Goal: Transaction & Acquisition: Book appointment/travel/reservation

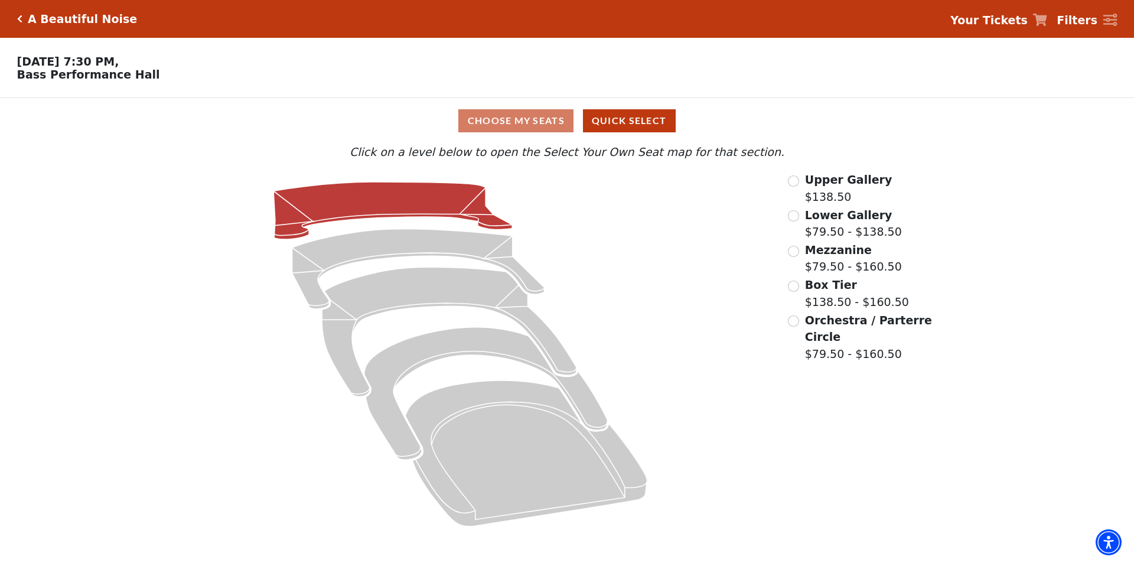
click at [444, 210] on icon at bounding box center [393, 210] width 239 height 57
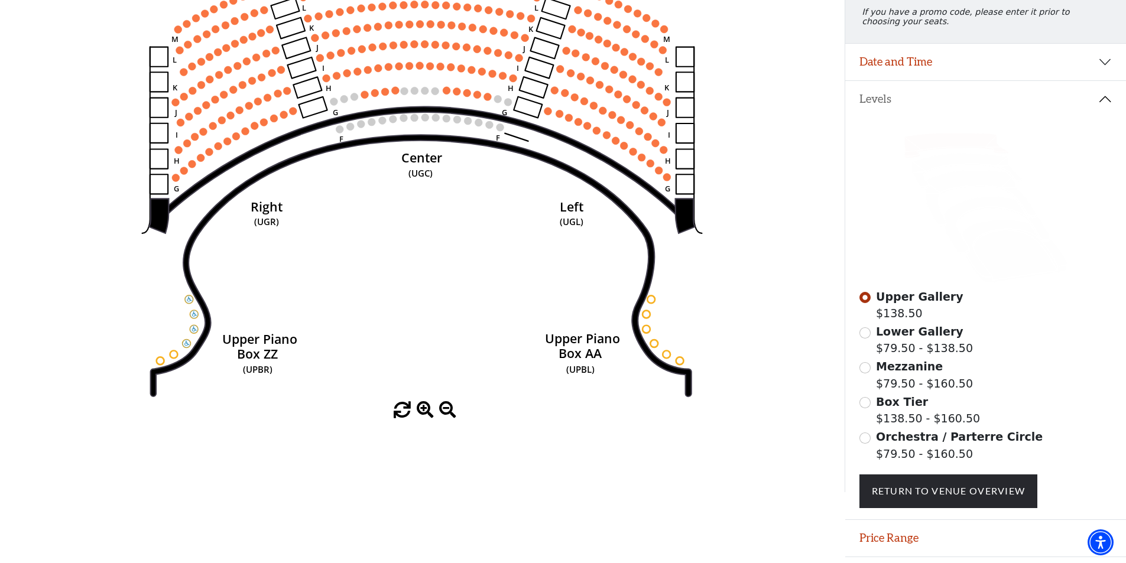
scroll to position [148, 0]
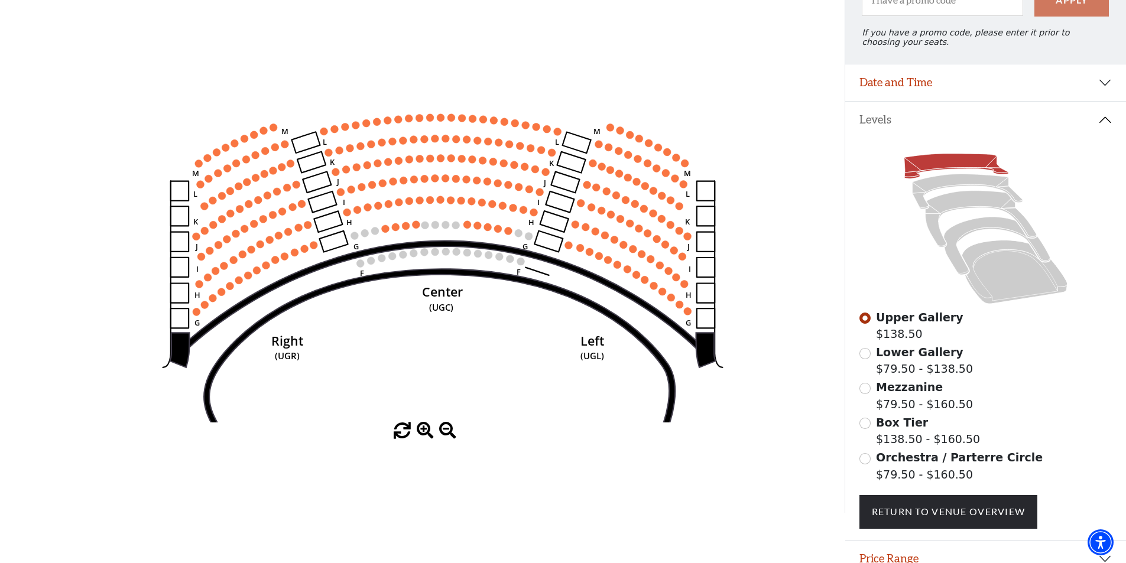
drag, startPoint x: 426, startPoint y: 211, endPoint x: 460, endPoint y: 307, distance: 101.5
click at [456, 338] on icon "Center (UGC) Right (UGR) Left (UGL) Upper Piano Box ZZ (UPBR) Upper Piano Box A…" at bounding box center [422, 208] width 760 height 427
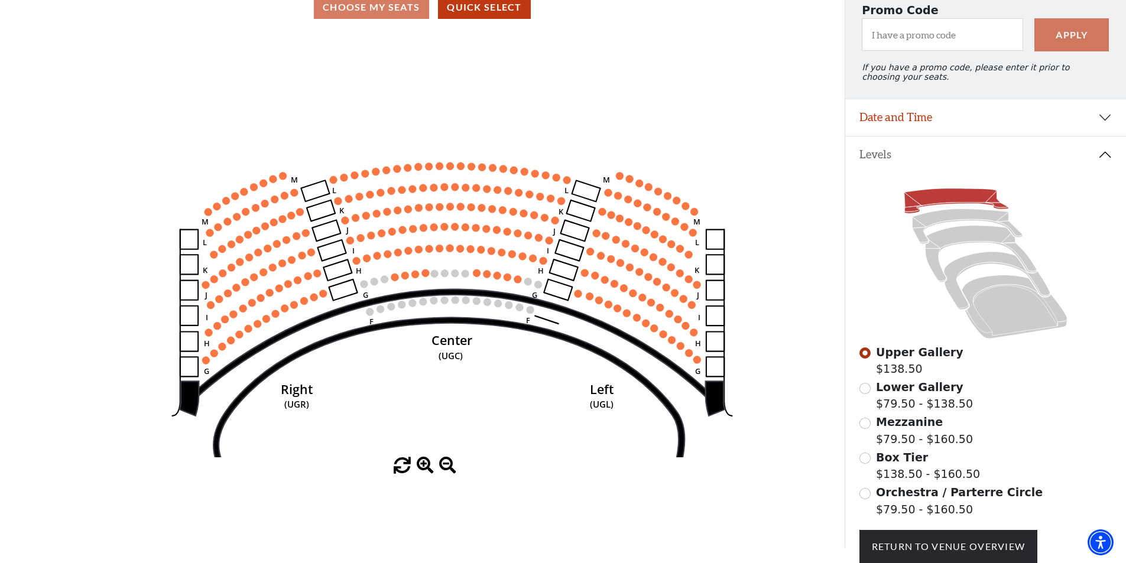
scroll to position [118, 0]
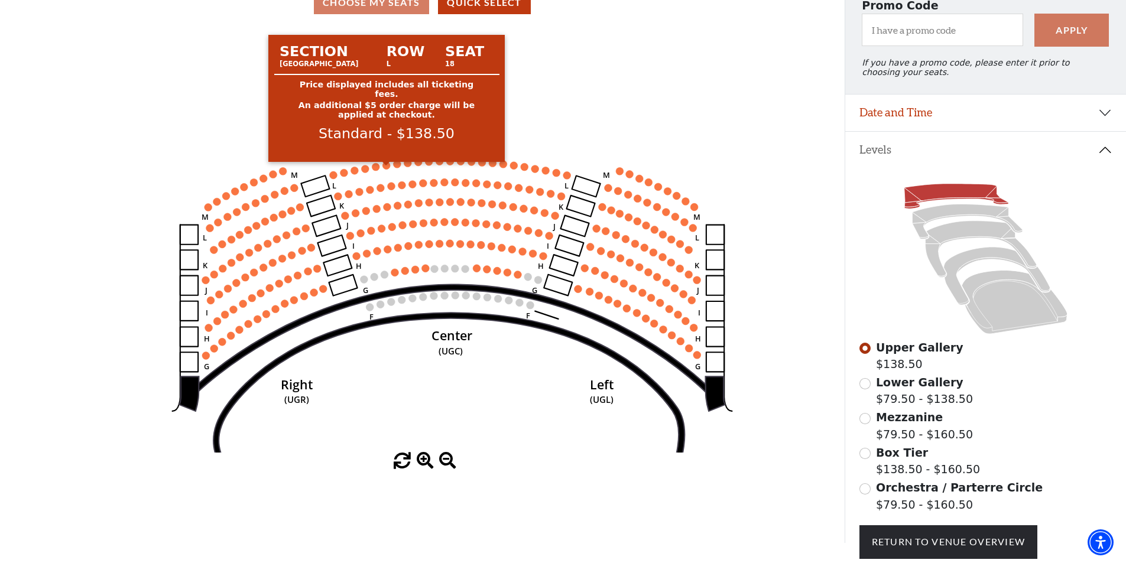
click at [383, 170] on circle at bounding box center [387, 166] width 8 height 8
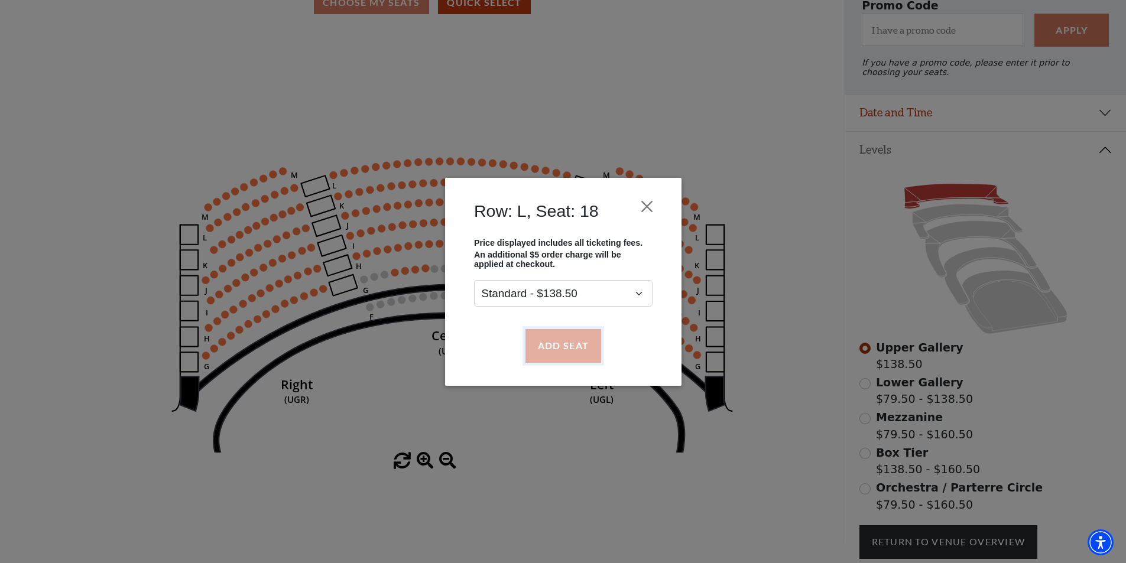
click at [542, 339] on button "Add Seat" at bounding box center [563, 345] width 76 height 33
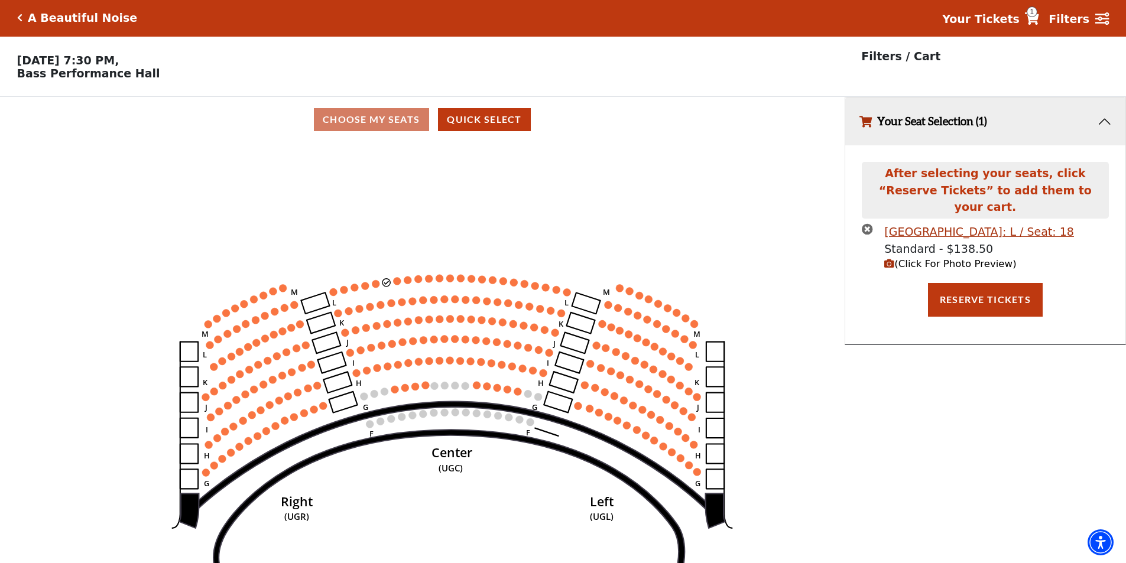
scroll to position [0, 0]
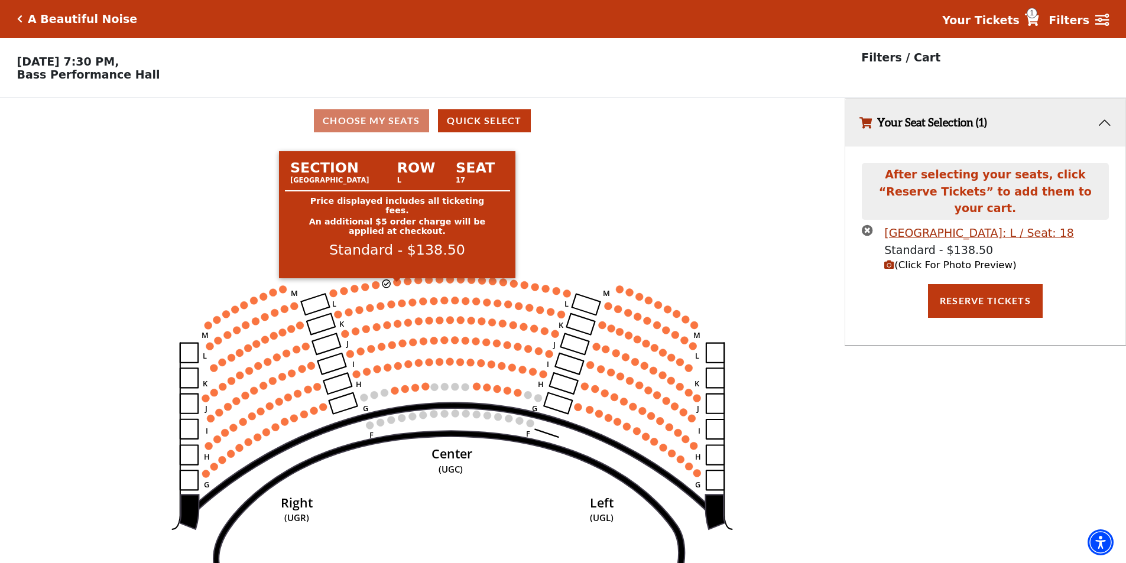
click at [397, 286] on circle at bounding box center [398, 282] width 8 height 8
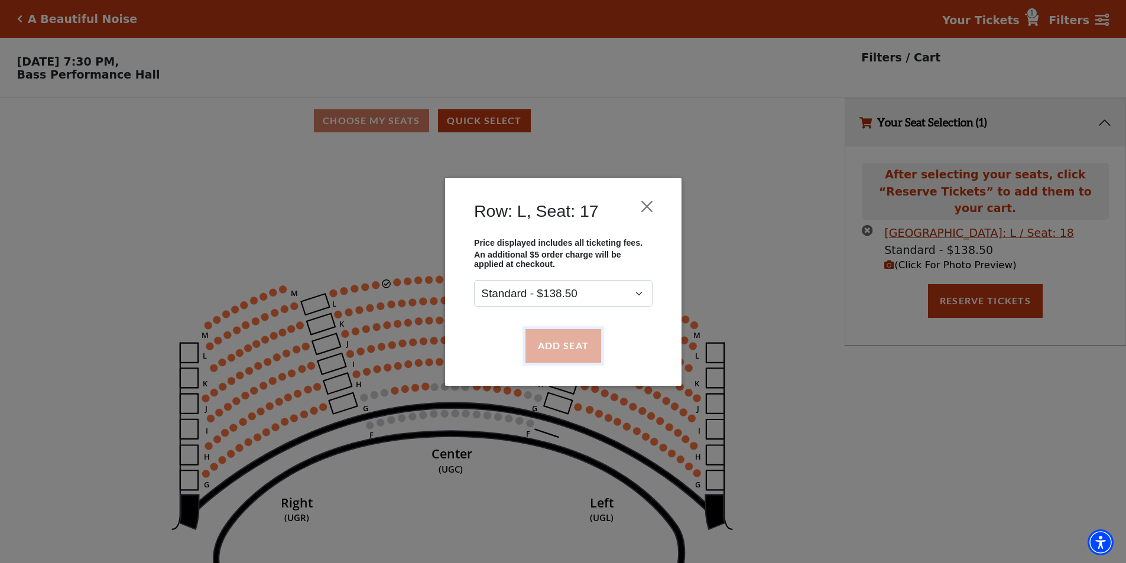
click at [558, 344] on button "Add Seat" at bounding box center [563, 345] width 76 height 33
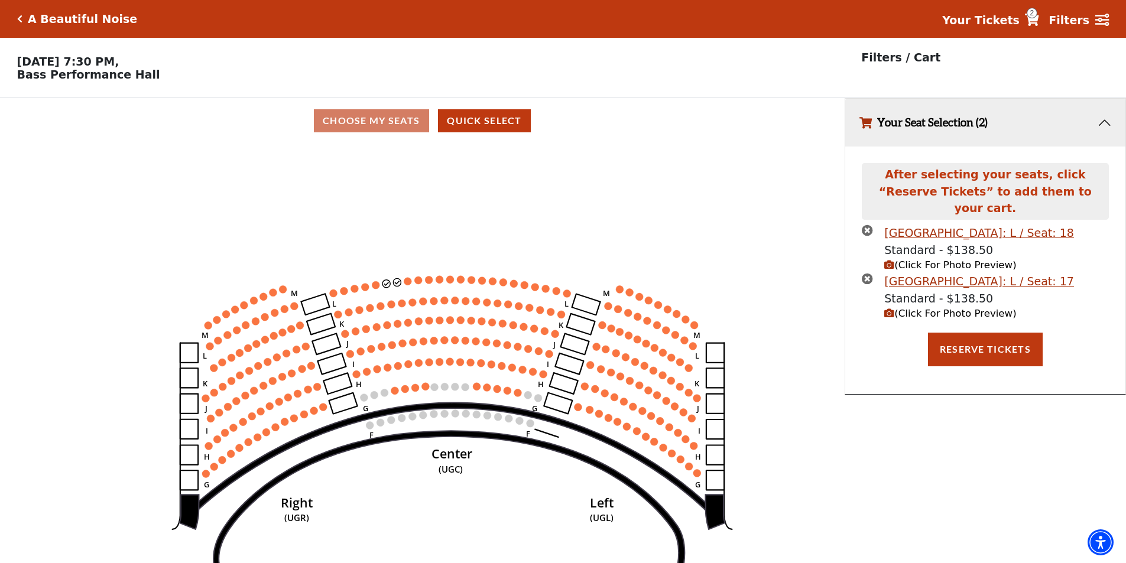
click at [406, 285] on circle at bounding box center [408, 281] width 8 height 8
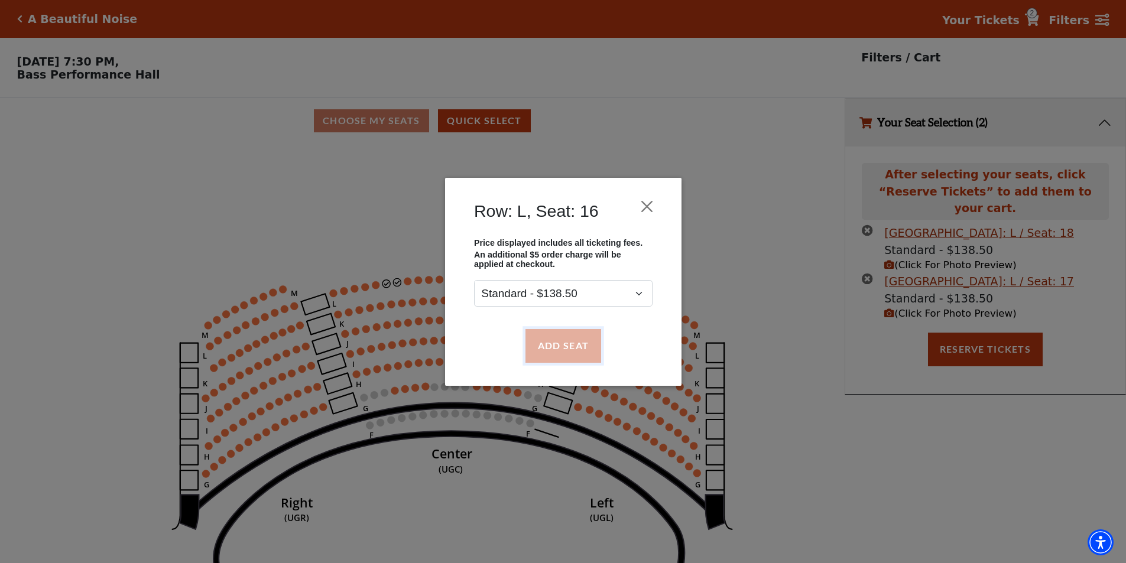
click at [547, 349] on button "Add Seat" at bounding box center [563, 345] width 76 height 33
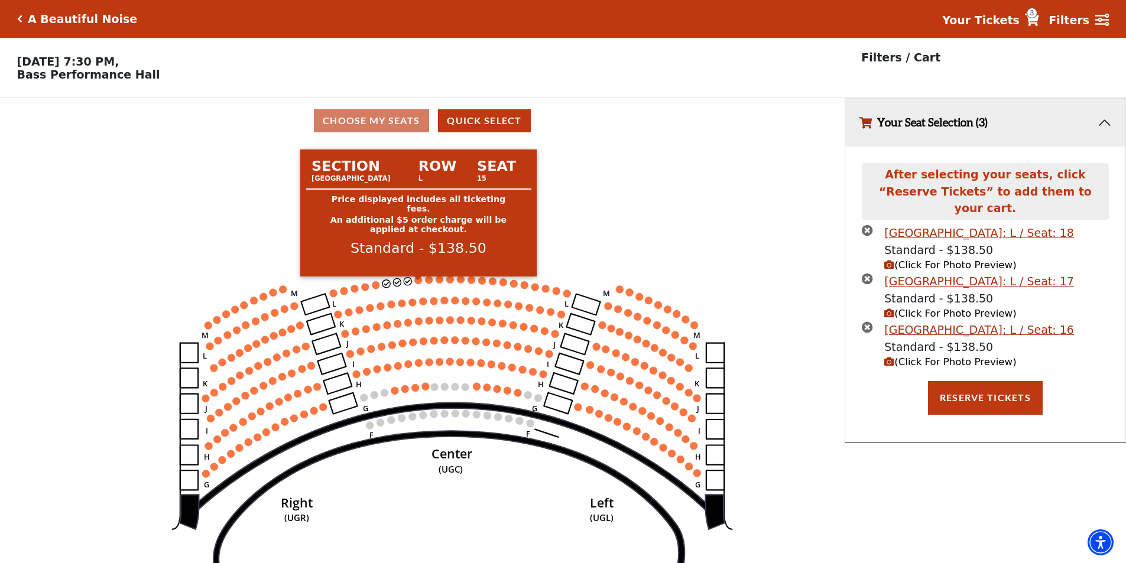
click at [420, 284] on circle at bounding box center [419, 281] width 8 height 8
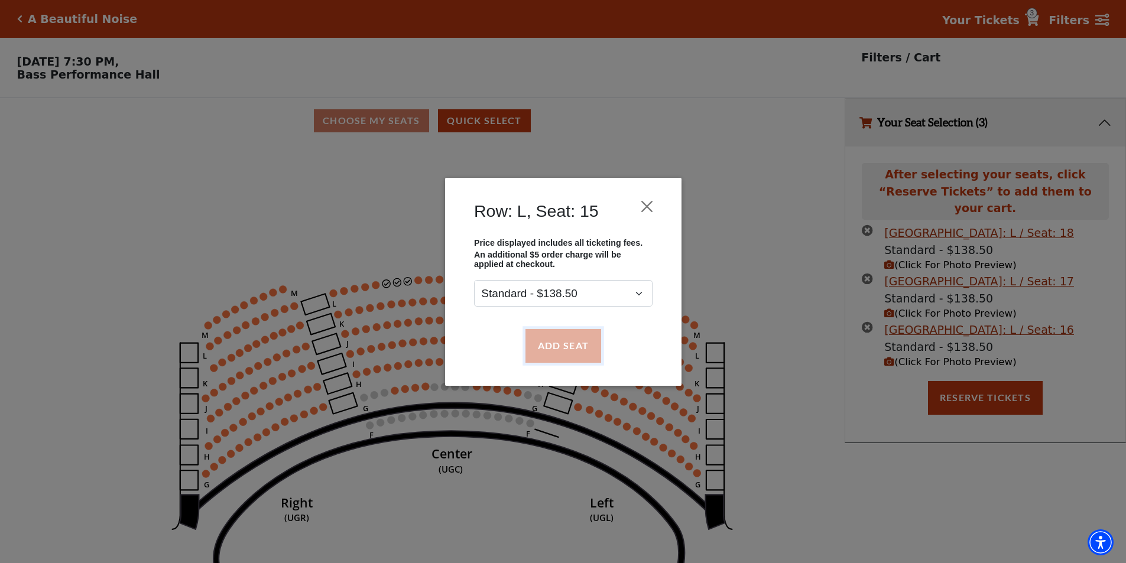
click at [541, 340] on button "Add Seat" at bounding box center [563, 345] width 76 height 33
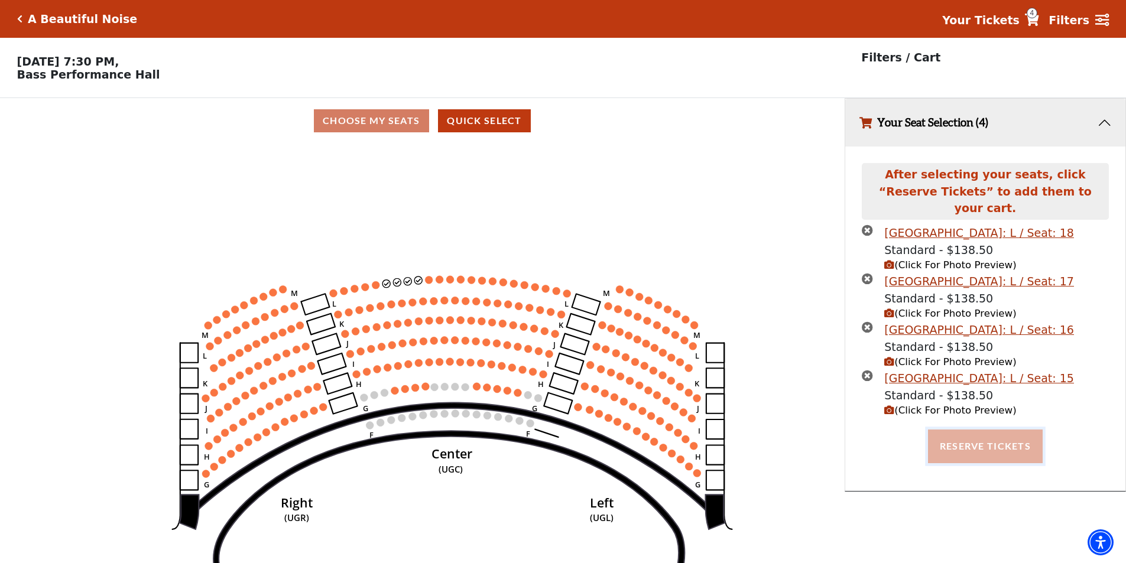
click at [986, 442] on button "Reserve Tickets" at bounding box center [985, 446] width 115 height 33
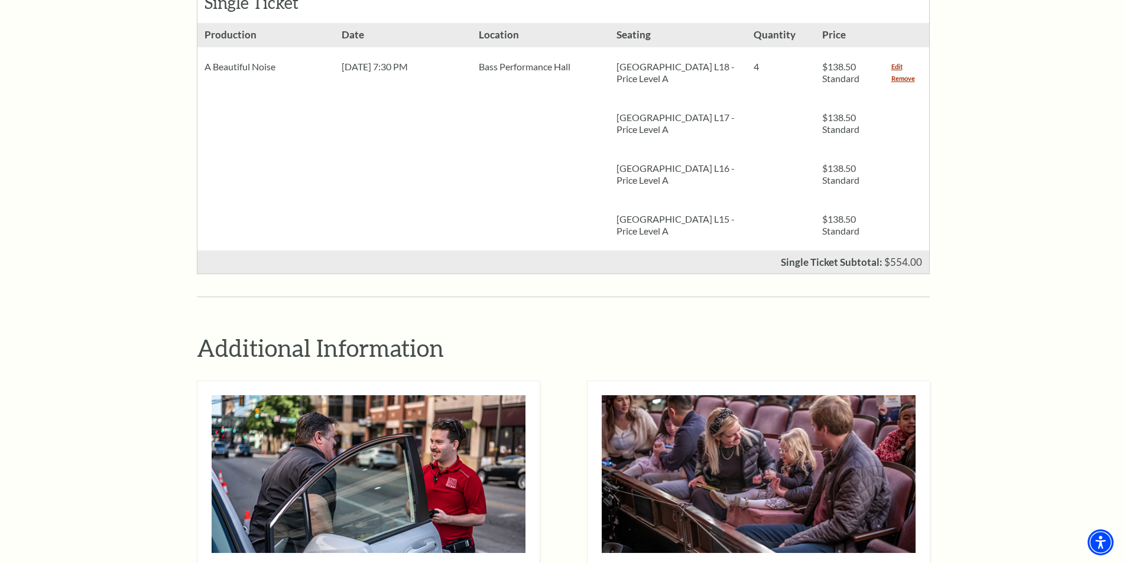
scroll to position [413, 0]
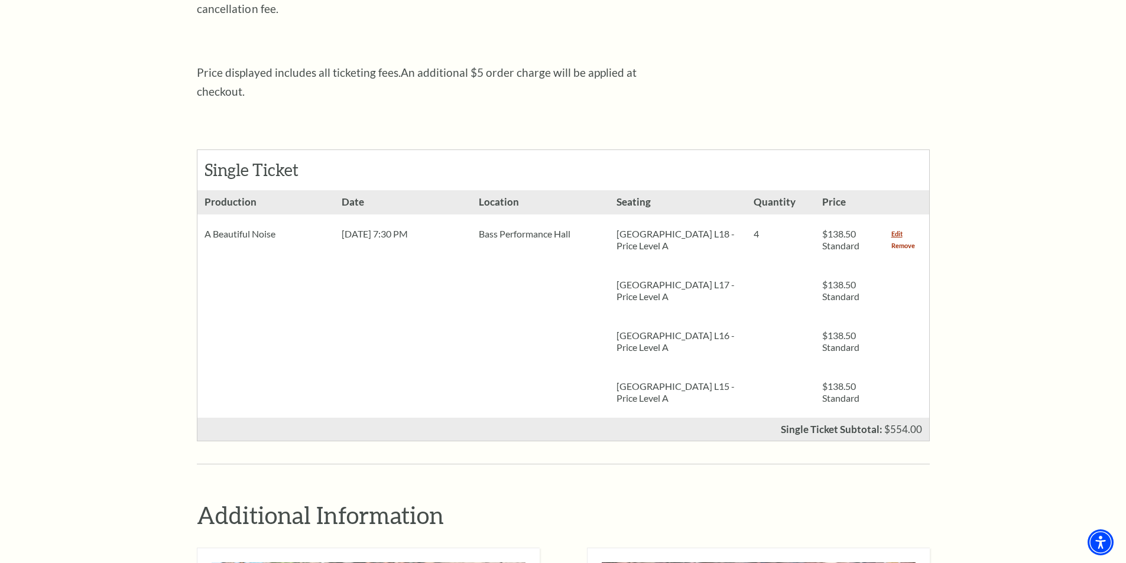
click at [898, 240] on link "Remove" at bounding box center [903, 246] width 24 height 12
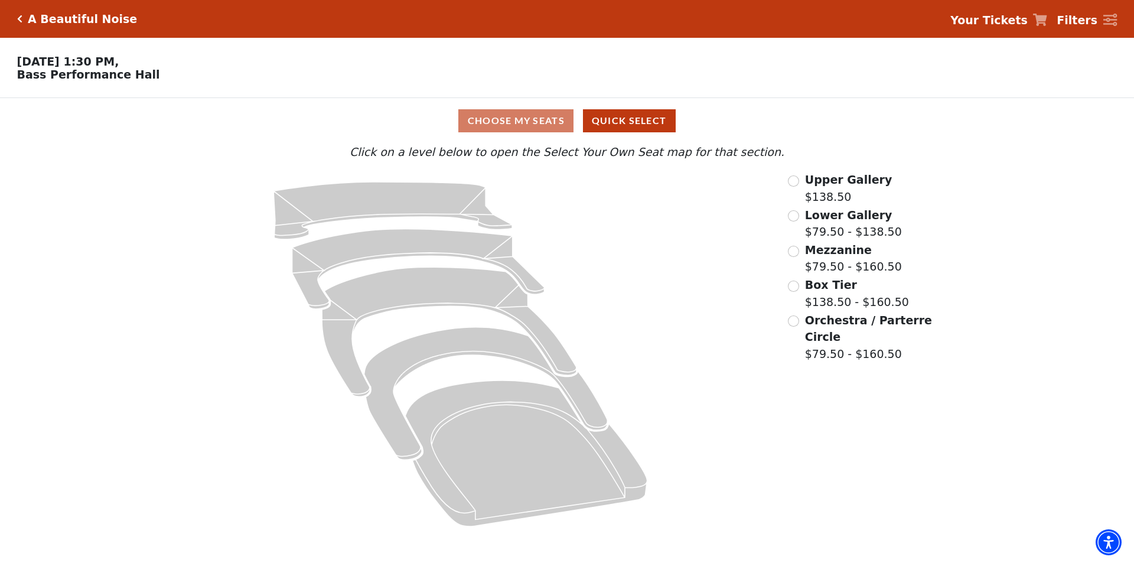
click at [847, 186] on span "Upper Gallery" at bounding box center [848, 179] width 87 height 13
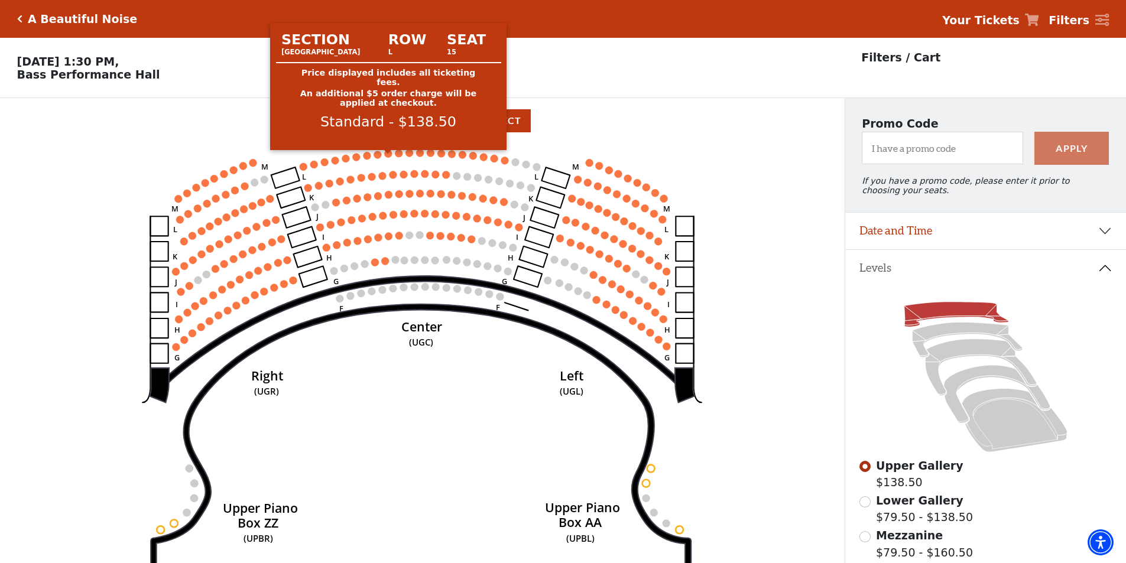
click at [389, 157] on circle at bounding box center [389, 154] width 8 height 8
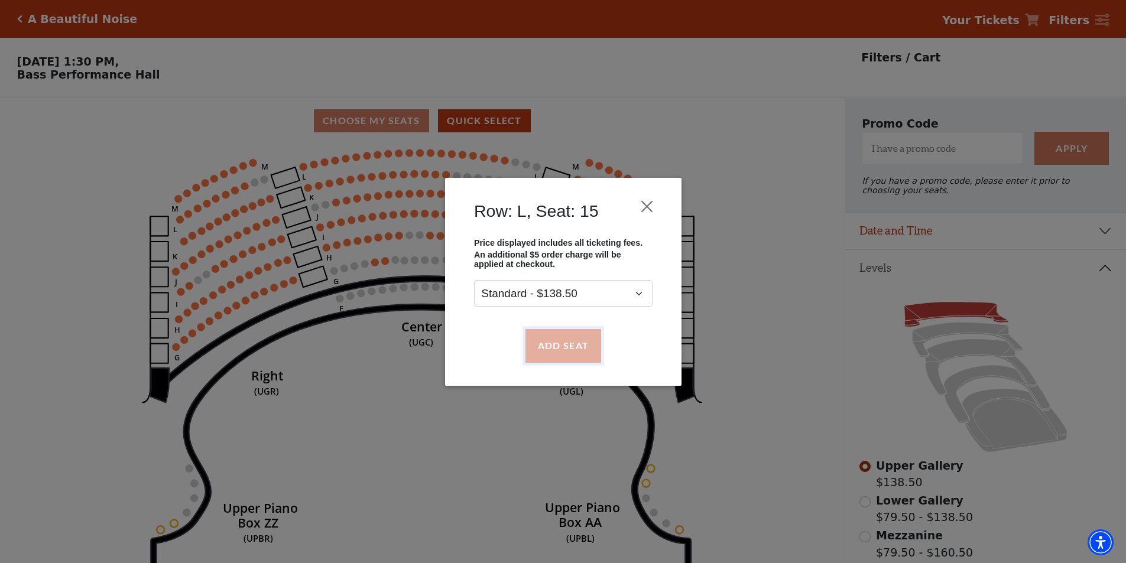
click at [557, 344] on button "Add Seat" at bounding box center [563, 345] width 76 height 33
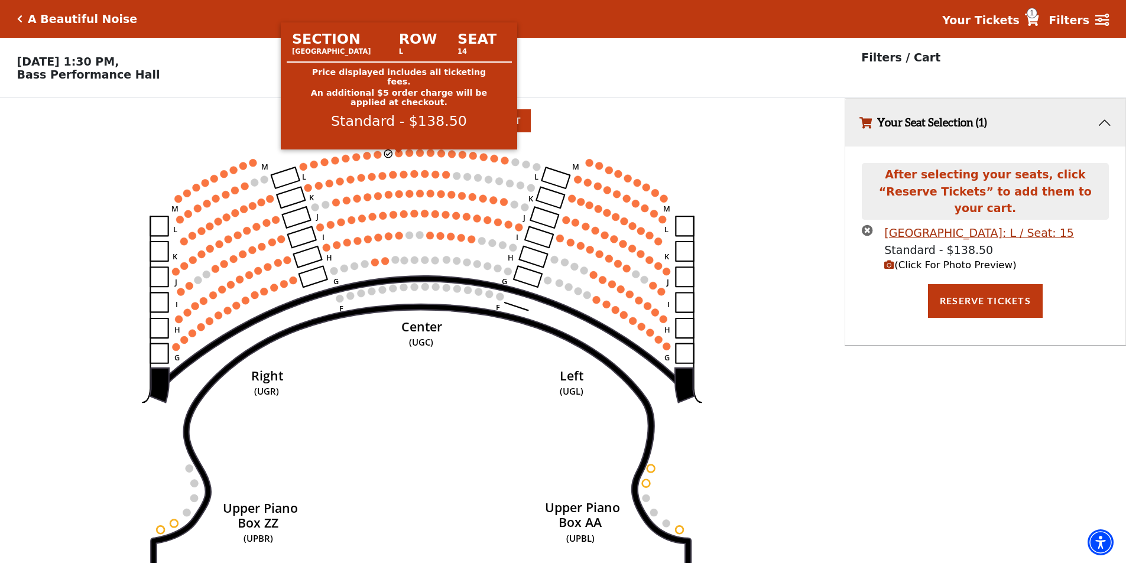
click at [398, 157] on circle at bounding box center [399, 153] width 8 height 8
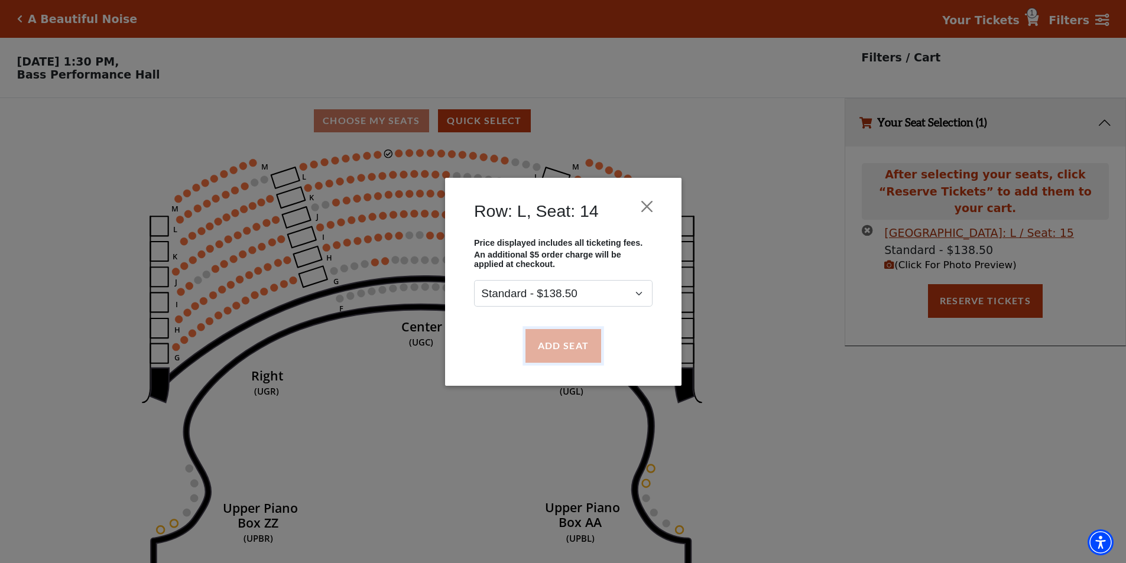
click at [575, 337] on button "Add Seat" at bounding box center [563, 345] width 76 height 33
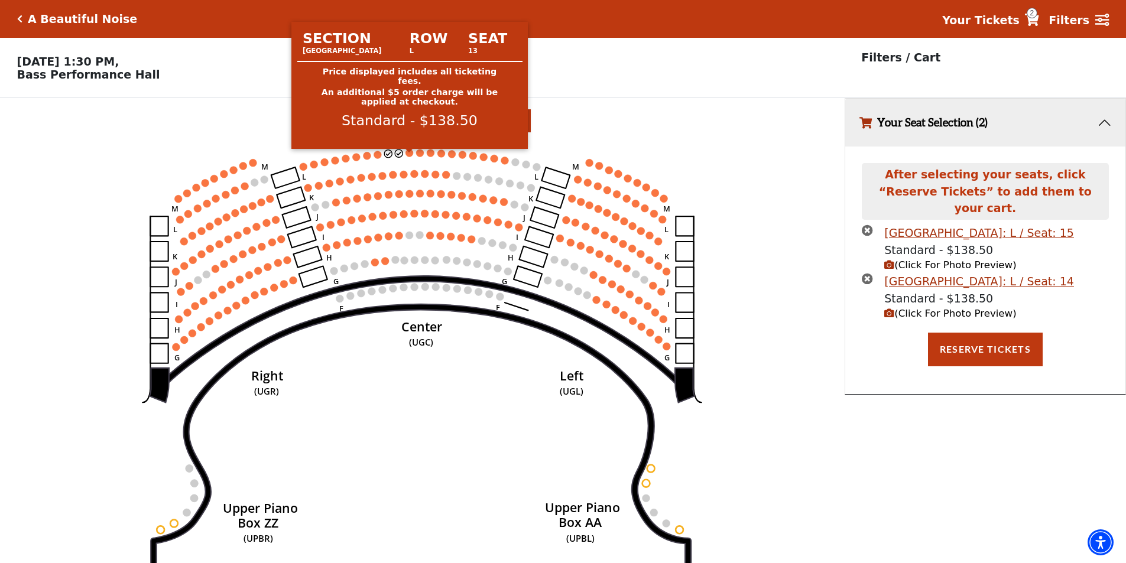
click at [410, 155] on circle at bounding box center [410, 153] width 8 height 8
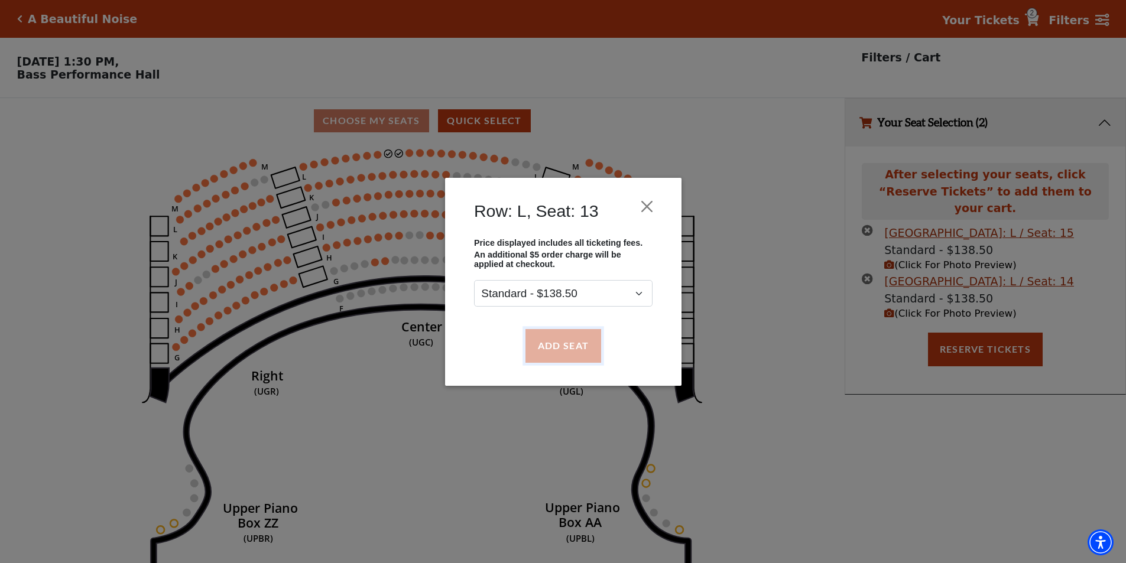
click at [552, 352] on button "Add Seat" at bounding box center [563, 345] width 76 height 33
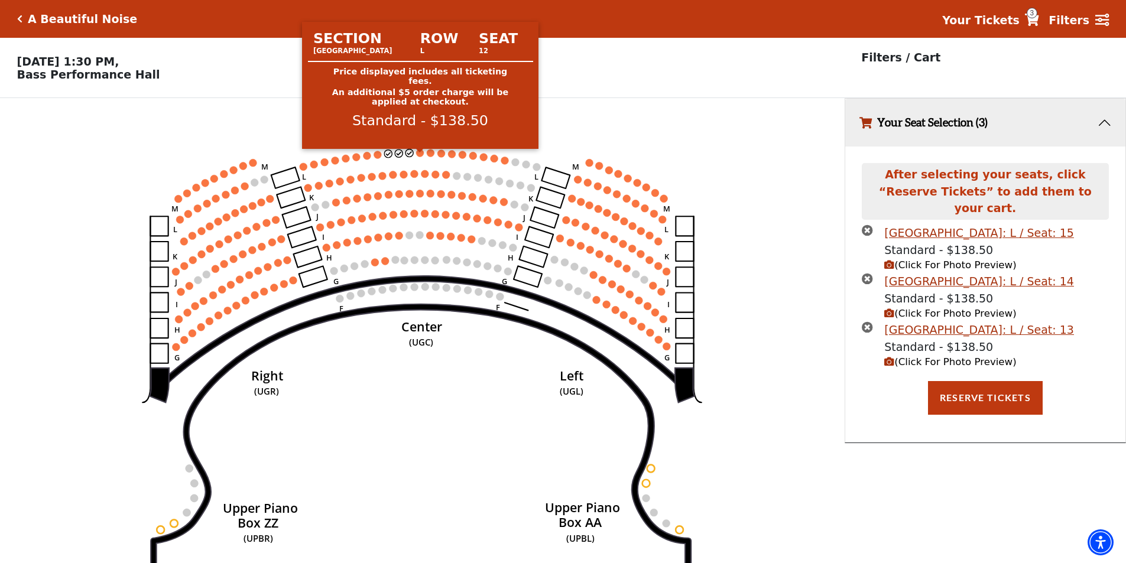
click at [420, 157] on circle at bounding box center [421, 153] width 8 height 8
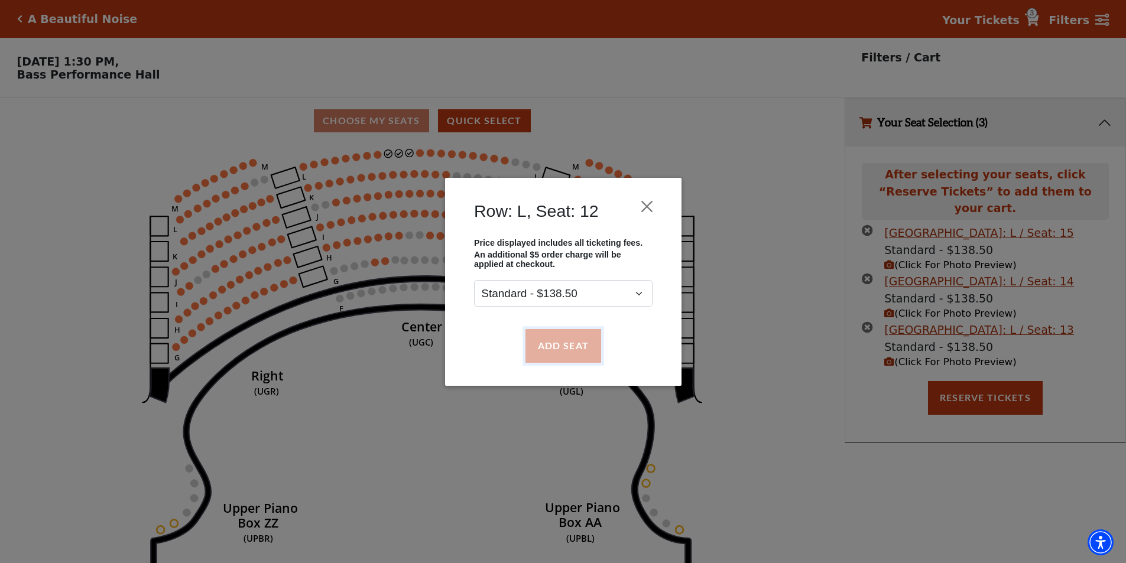
click at [551, 343] on button "Add Seat" at bounding box center [563, 345] width 76 height 33
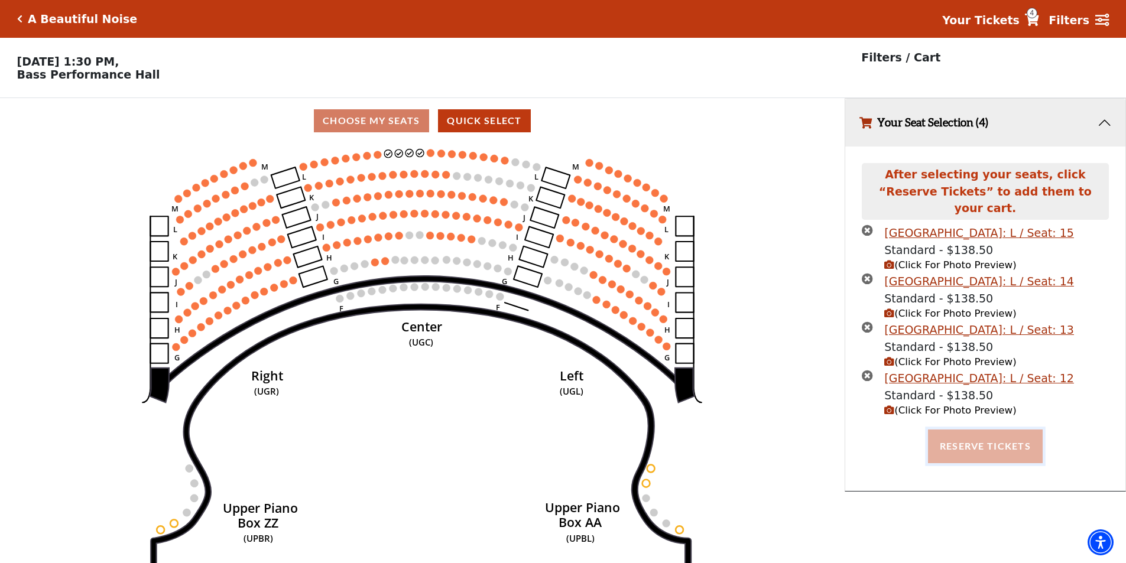
click at [961, 430] on button "Reserve Tickets" at bounding box center [985, 446] width 115 height 33
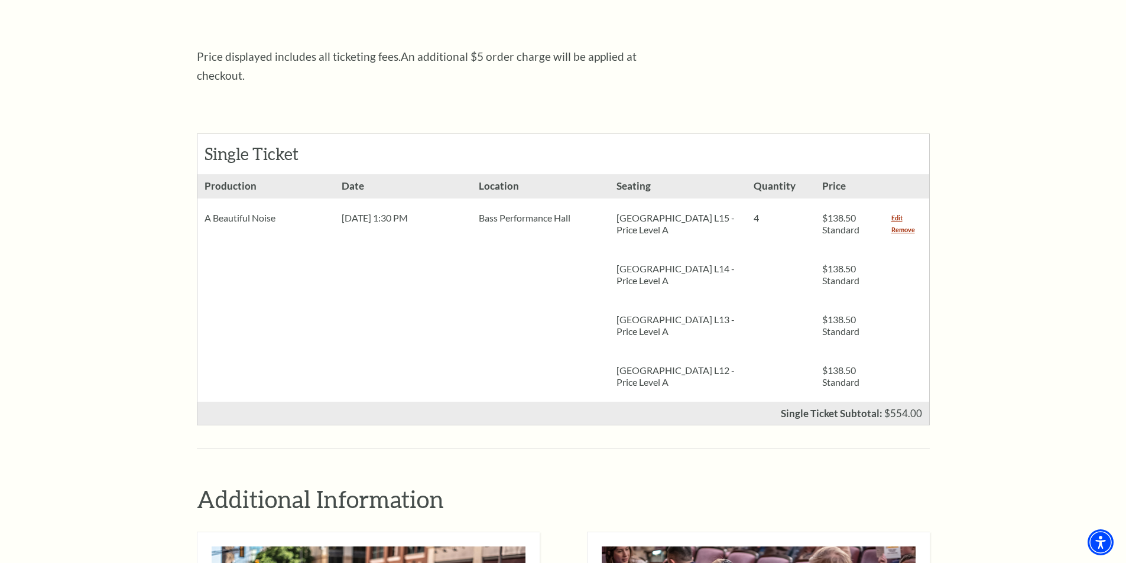
scroll to position [295, 0]
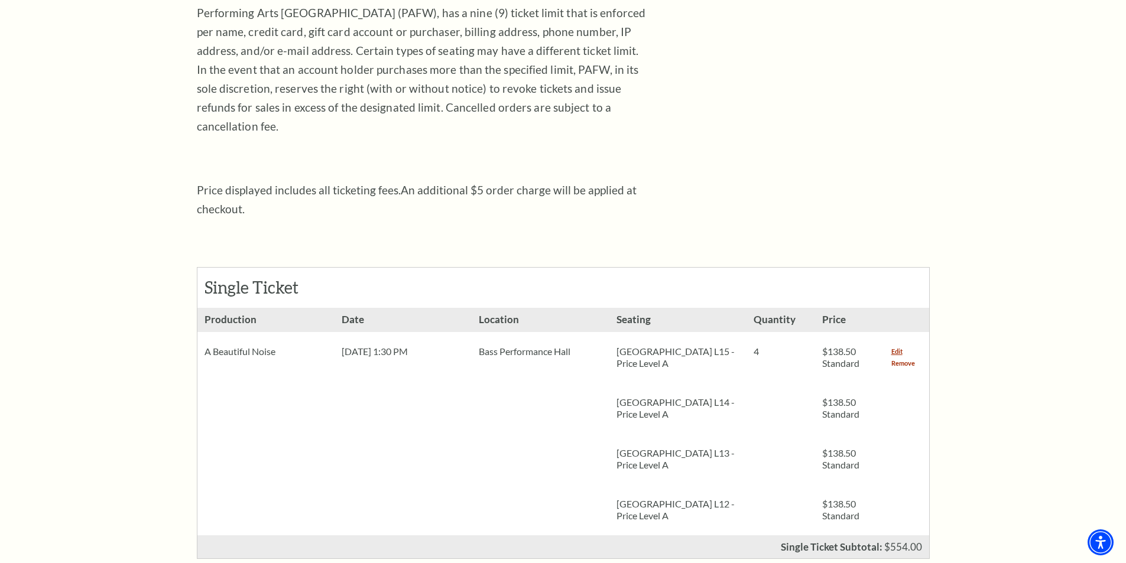
click at [895, 357] on link "Remove" at bounding box center [903, 363] width 24 height 12
click at [896, 357] on link "Remove" at bounding box center [903, 363] width 24 height 12
click at [897, 357] on link "Remove" at bounding box center [903, 363] width 24 height 12
click at [906, 357] on link "Remove" at bounding box center [903, 363] width 24 height 12
